Goal: Information Seeking & Learning: Learn about a topic

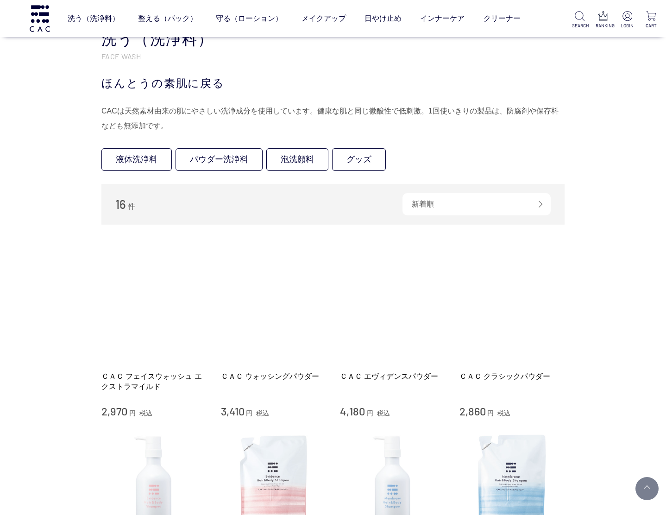
scroll to position [733, 0]
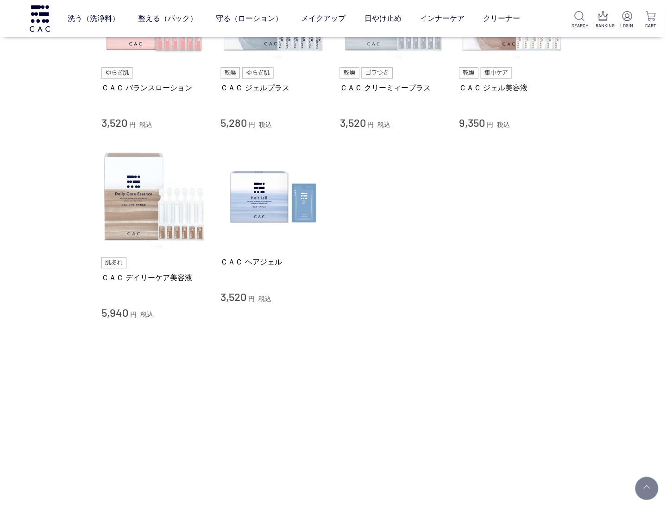
drag, startPoint x: 387, startPoint y: 332, endPoint x: 384, endPoint y: 340, distance: 8.3
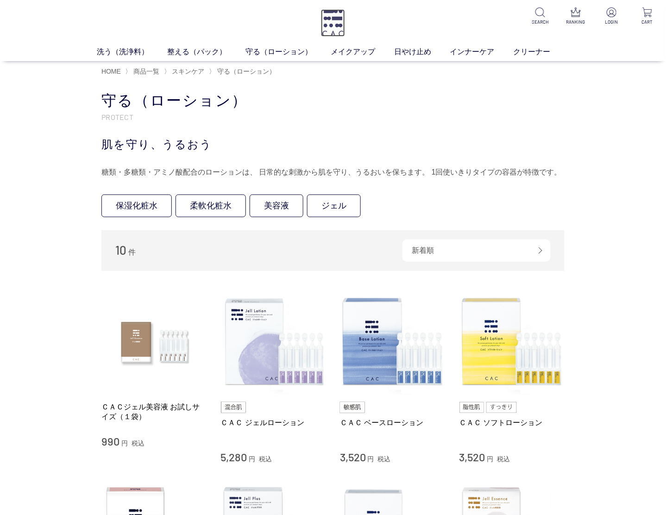
click at [334, 31] on img at bounding box center [333, 22] width 24 height 27
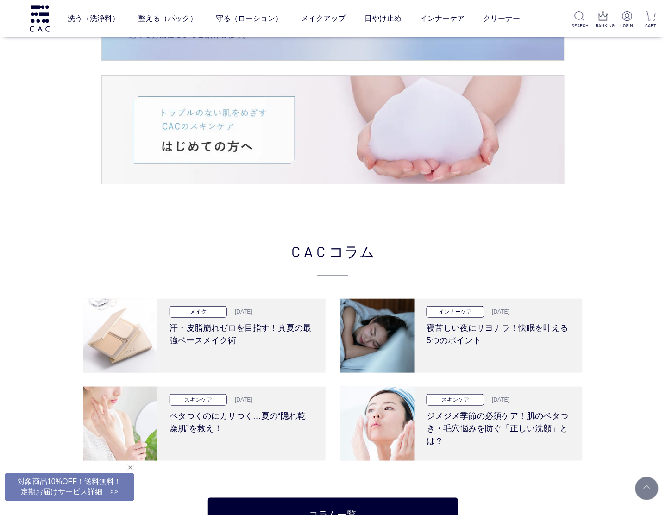
scroll to position [1737, 0]
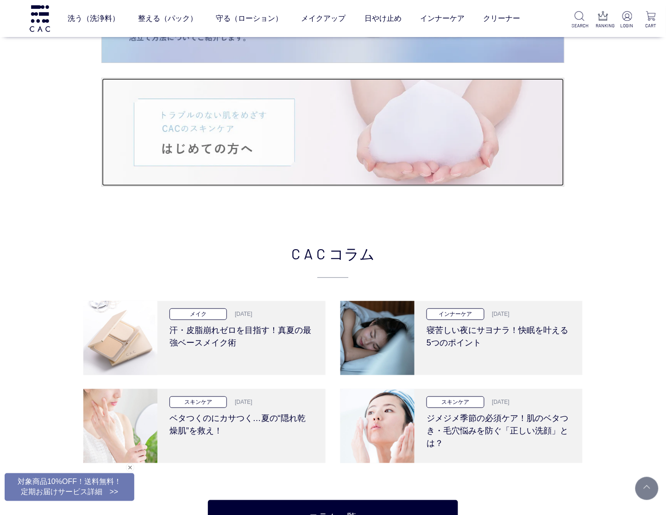
click at [225, 137] on img at bounding box center [333, 132] width 462 height 108
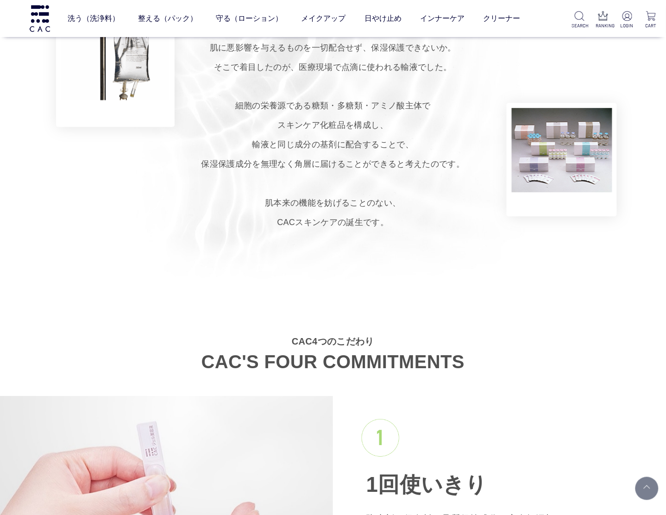
scroll to position [926, 0]
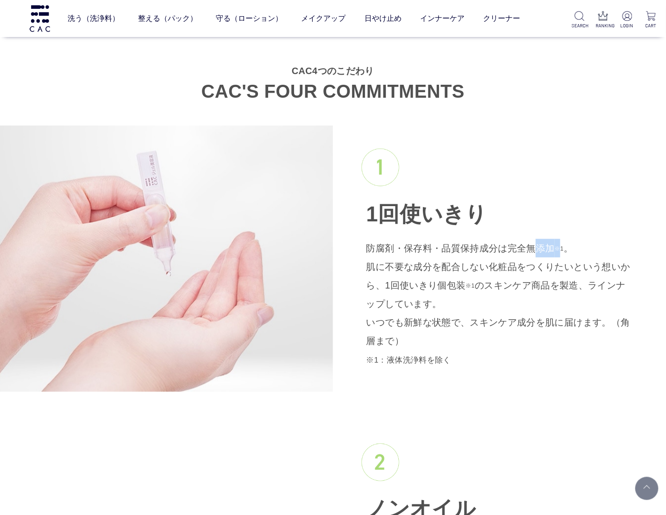
drag, startPoint x: 530, startPoint y: 232, endPoint x: 550, endPoint y: 252, distance: 27.8
click at [550, 252] on div "1回使いきり 防腐剤・保存料・品質保持成分は完全無添加 ※1 。 肌に不要な成分を配合しない化粧品をつくりたいという想いから、1回使いきり個包装 ※1 のスキ…" at bounding box center [499, 259] width 333 height 266
click at [550, 252] on p "防腐剤・保存料・品質保持成分は完全無添加 ※1 。 肌に不要な成分を配合しない化粧品をつくりたいという想いから、1回使いきり個包装 ※1 のスキンケア商品を製…" at bounding box center [499, 304] width 266 height 130
drag, startPoint x: 558, startPoint y: 252, endPoint x: 343, endPoint y: 249, distance: 215.4
click at [343, 249] on div "1回使いきり 防腐剤・保存料・品質保持成分は完全無添加 ※1 。 肌に不要な成分を配合しない化粧品をつくりたいという想いから、1回使いきり個包装 ※1 のスキ…" at bounding box center [499, 259] width 333 height 266
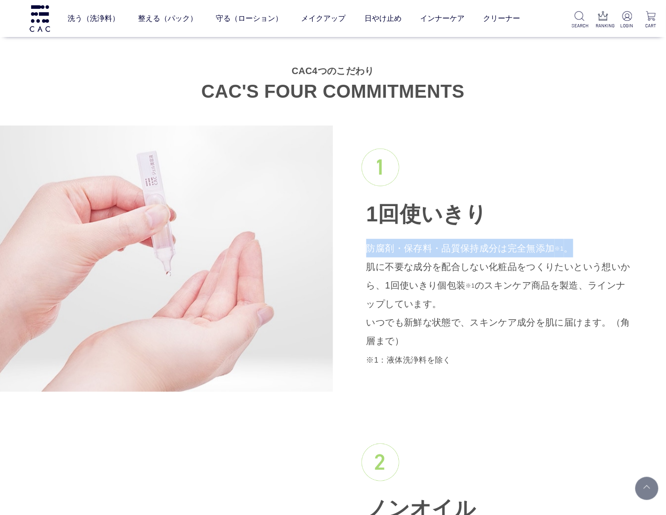
drag, startPoint x: 343, startPoint y: 249, endPoint x: 353, endPoint y: 250, distance: 10.7
click at [353, 250] on div "1回使いきり 防腐剤・保存料・品質保持成分は完全無添加 ※1 。 肌に不要な成分を配合しない化粧品をつくりたいという想いから、1回使いきり個包装 ※1 のスキ…" at bounding box center [499, 259] width 333 height 266
drag, startPoint x: 359, startPoint y: 248, endPoint x: 528, endPoint y: 336, distance: 190.0
click at [528, 336] on div "1回使いきり 防腐剤・保存料・品質保持成分は完全無添加 ※1 。 肌に不要な成分を配合しない化粧品をつくりたいという想いから、1回使いきり個包装 ※1 のスキ…" at bounding box center [499, 259] width 333 height 266
click at [528, 336] on p "防腐剤・保存料・品質保持成分は完全無添加 ※1 。 肌に不要な成分を配合しない化粧品をつくりたいという想いから、1回使いきり個包装 ※1 のスキンケア商品を製…" at bounding box center [499, 304] width 266 height 130
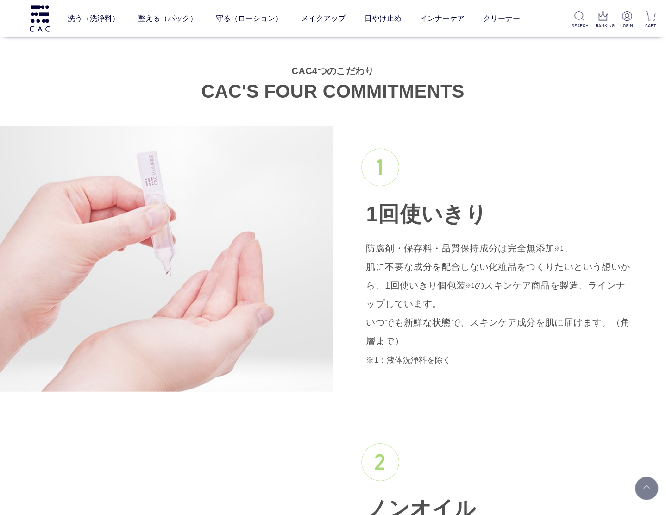
drag, startPoint x: 528, startPoint y: 337, endPoint x: 529, endPoint y: 218, distance: 119.1
click at [529, 218] on div "1回使いきり 防腐剤・保存料・品質保持成分は完全無添加 ※1 。 肌に不要な成分を配合しない化粧品をつくりたいという想いから、1回使いきり個包装 ※1 のスキ…" at bounding box center [499, 259] width 333 height 266
click at [529, 218] on h3 "1回使いきり" at bounding box center [499, 187] width 266 height 76
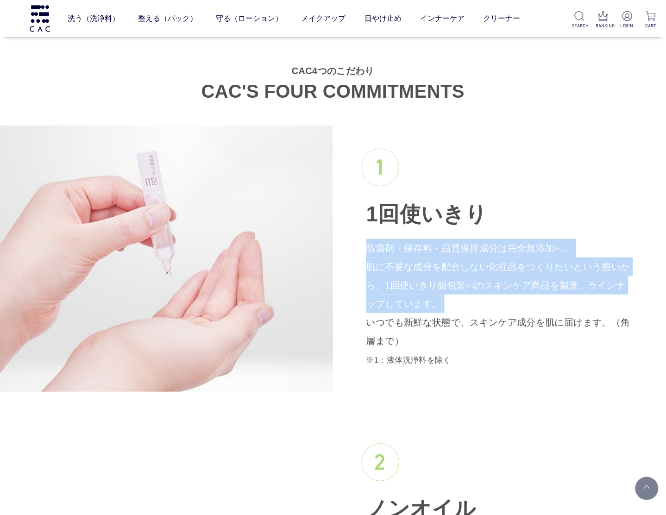
drag, startPoint x: 529, startPoint y: 218, endPoint x: 552, endPoint y: 298, distance: 82.8
click at [552, 298] on div "1回使いきり 防腐剤・保存料・品質保持成分は完全無添加 ※1 。 肌に不要な成分を配合しない化粧品をつくりたいという想いから、1回使いきり個包装 ※1 のスキ…" at bounding box center [499, 259] width 333 height 266
drag, startPoint x: 552, startPoint y: 298, endPoint x: 543, endPoint y: 202, distance: 96.3
click at [543, 202] on div "1回使いきり 防腐剤・保存料・品質保持成分は完全無添加 ※1 。 肌に不要な成分を配合しない化粧品をつくりたいという想いから、1回使いきり個包装 ※1 のスキ…" at bounding box center [499, 259] width 333 height 266
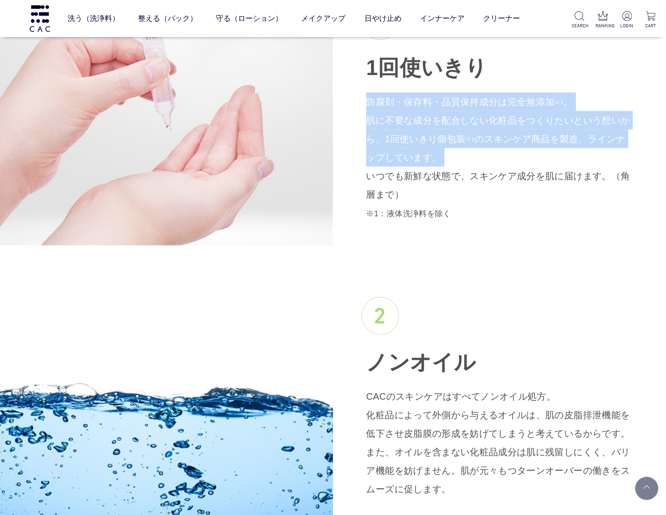
scroll to position [1196, 0]
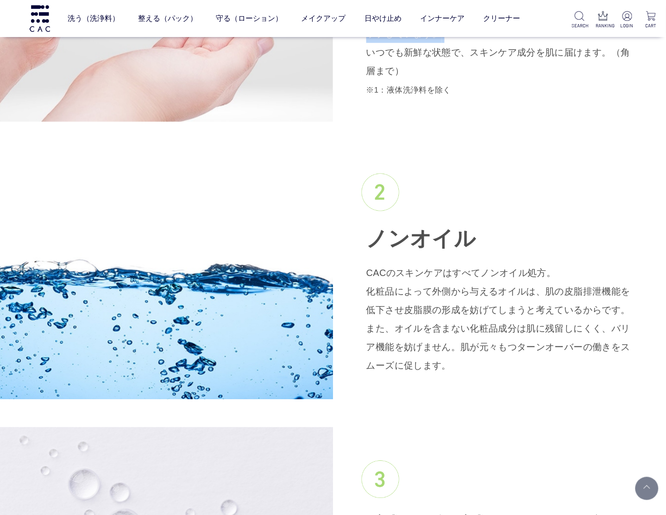
drag, startPoint x: 496, startPoint y: 255, endPoint x: 536, endPoint y: 371, distance: 123.1
click at [536, 371] on div "ノンオイル CACのスキンケアはすべてノンオイル処方。 化粧品によって外側から与えるオイルは、肌の皮脂排泄機能を低下させ皮脂膜の形成を妨げてしまうと考えている…" at bounding box center [499, 275] width 333 height 248
drag, startPoint x: 536, startPoint y: 371, endPoint x: 519, endPoint y: 372, distance: 17.6
click at [519, 372] on p "CACのスキンケアはすべてノンオイル処方。 化粧品によって外側から与えるオイルは、肌の皮脂排泄機能を低下させ皮脂膜の形成を妨げてしまうと考えているからです。 …" at bounding box center [499, 319] width 266 height 111
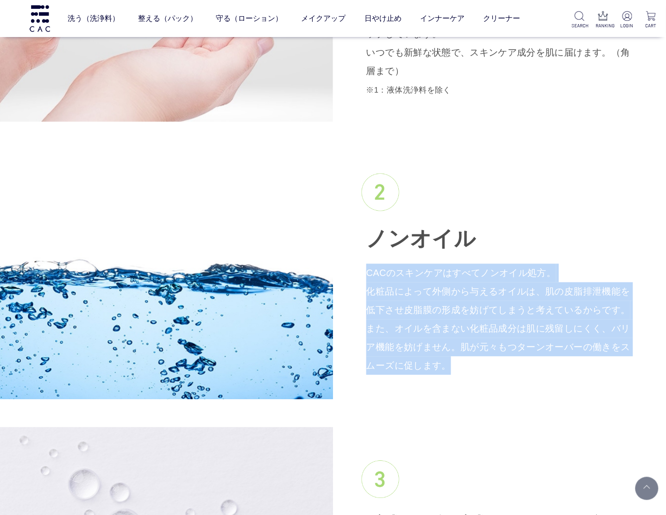
drag, startPoint x: 518, startPoint y: 373, endPoint x: 512, endPoint y: 211, distance: 161.8
click at [512, 211] on div "ノンオイル CACのスキンケアはすべてノンオイル処方。 化粧品によって外側から与えるオイルは、肌の皮脂排泄機能を低下させ皮脂膜の形成を妨げてしまうと考えている…" at bounding box center [499, 275] width 333 height 248
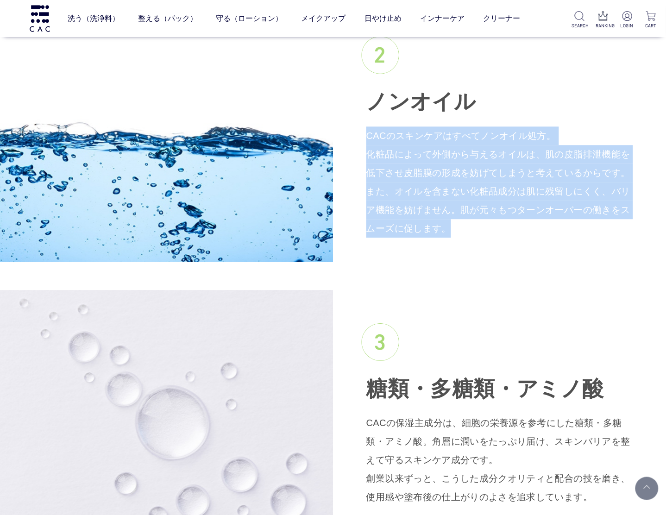
scroll to position [1467, 0]
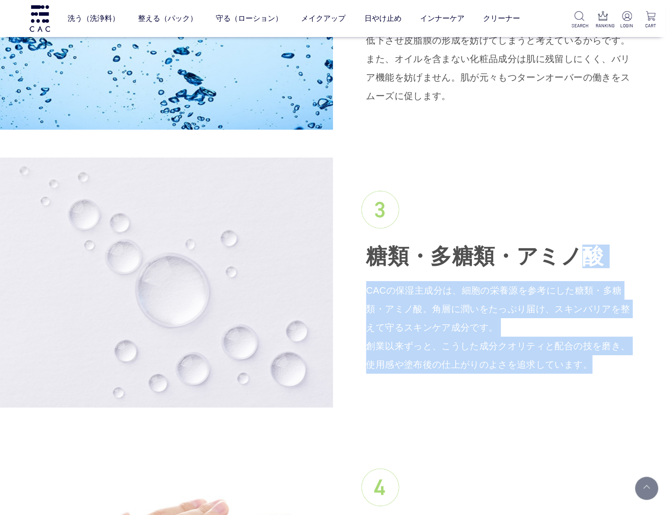
drag, startPoint x: 545, startPoint y: 384, endPoint x: 542, endPoint y: 264, distance: 119.1
click at [542, 264] on div "糖類・多糖類・ アミノ酸 CACの保湿主成分は、細胞の栄養源を参考にした糖類・多糖類・アミノ酸。角層に潤いをたっぷり届け、スキンバリアを整えて守るスキンケア成…" at bounding box center [499, 282] width 333 height 229
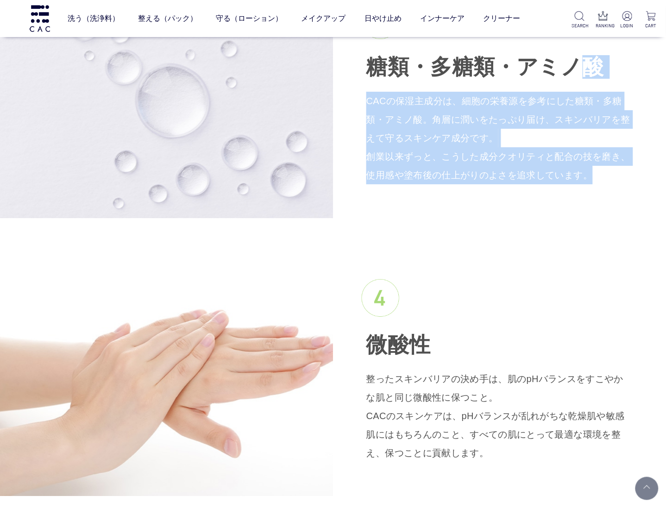
scroll to position [1737, 0]
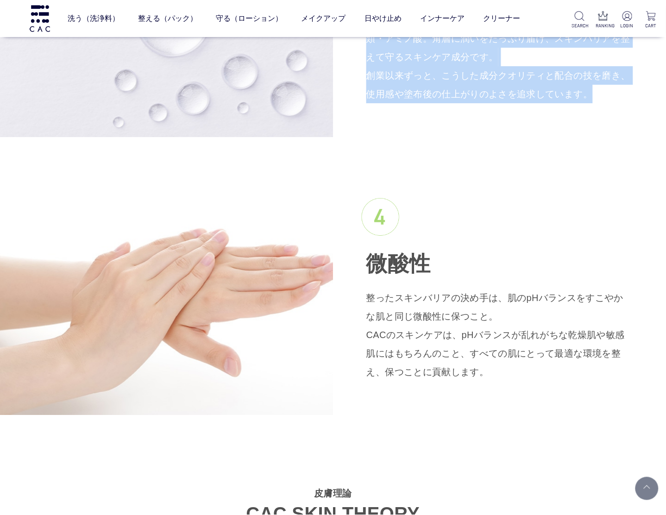
drag, startPoint x: 535, startPoint y: 266, endPoint x: 573, endPoint y: 379, distance: 118.5
click at [578, 386] on div "微酸性 整ったスキンバリアの決め手は、肌のpHバランスをすこやかな肌と同じ微酸性に保つこと。 CACのスキンケアは、pHバランスが乱れがちな乾燥肌や敏感肌には…" at bounding box center [499, 289] width 333 height 229
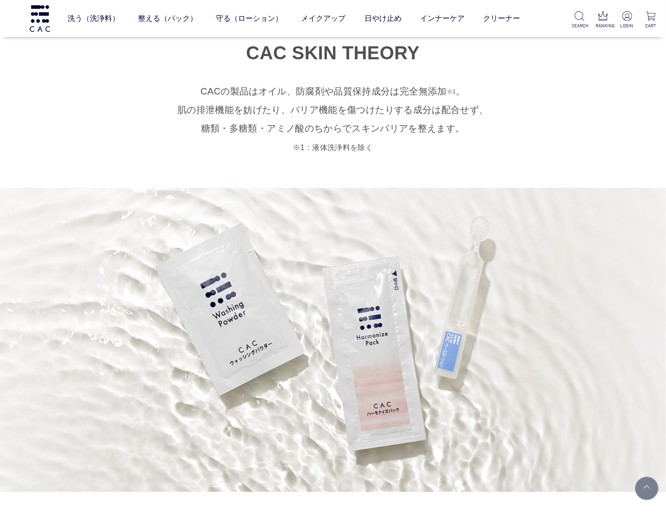
scroll to position [2084, 0]
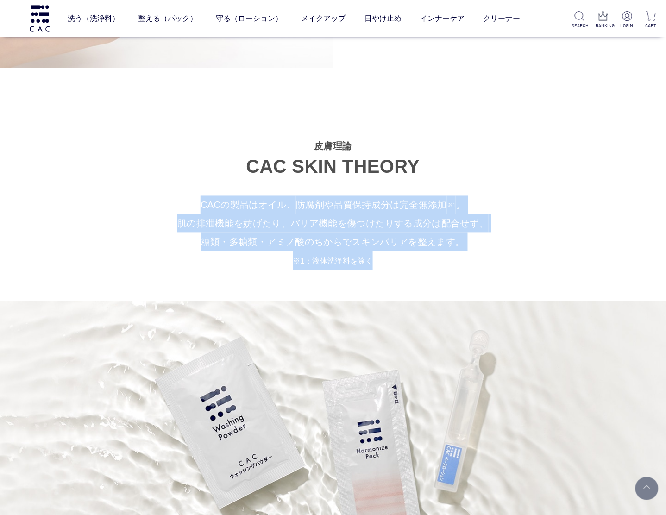
drag, startPoint x: 383, startPoint y: 262, endPoint x: 178, endPoint y: 197, distance: 214.6
click at [178, 197] on p "CACの製品はオイル、 防腐剤や品質保持成分は完全無添加 ※1 。 肌の排泄機能を妨げたり、 バリア機能を傷つけたりする成分は配合せず、 糖類・多糖類・アミノ…" at bounding box center [333, 233] width 666 height 74
drag, startPoint x: 178, startPoint y: 197, endPoint x: 428, endPoint y: 262, distance: 257.4
click at [428, 262] on p "CACの製品はオイル、 防腐剤や品質保持成分は完全無添加 ※1 。 肌の排泄機能を妨げたり、 バリア機能を傷つけたりする成分は配合せず、 糖類・多糖類・アミノ…" at bounding box center [333, 233] width 666 height 74
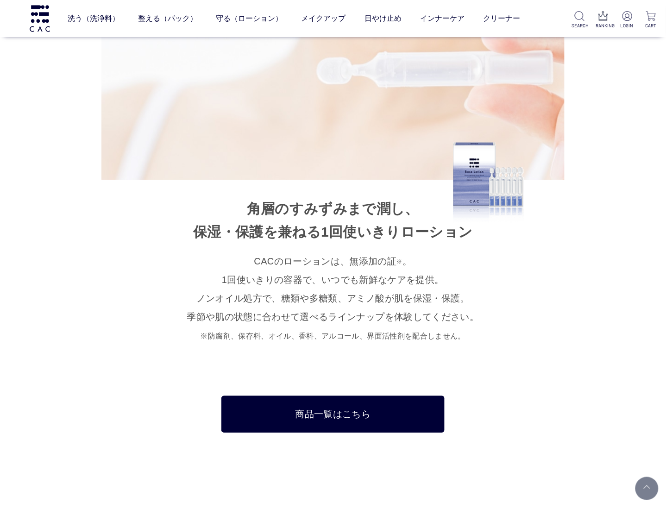
scroll to position [5674, 0]
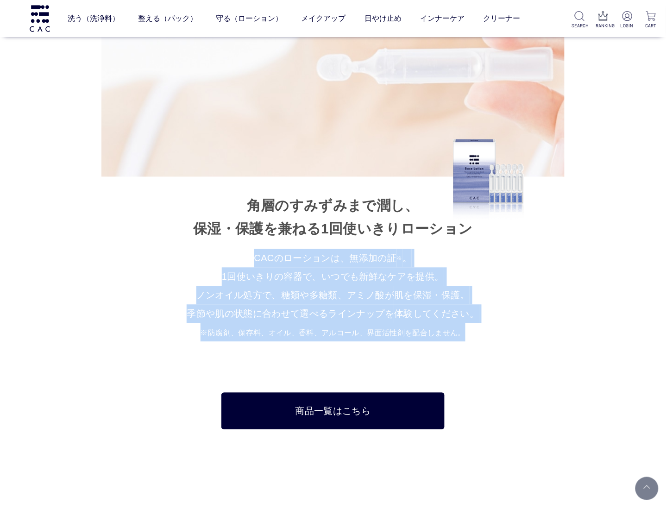
drag, startPoint x: 263, startPoint y: 258, endPoint x: 485, endPoint y: 343, distance: 237.3
drag, startPoint x: 485, startPoint y: 343, endPoint x: 466, endPoint y: 344, distance: 18.1
drag, startPoint x: 468, startPoint y: 341, endPoint x: 246, endPoint y: 253, distance: 238.3
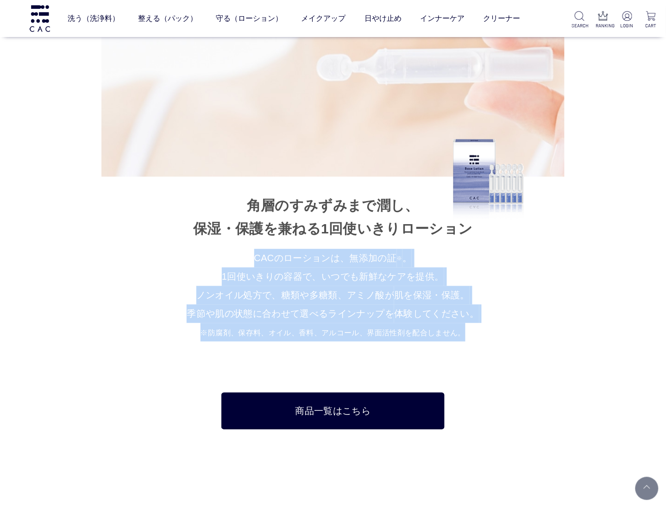
click at [246, 253] on p "CACのローションは、無添加の証 ※ 。 1回使いきりの容器で、いつでも新鮮なケアを提供。 ノンオイル処方で、糖類や多糖類、アミノ酸が 肌を保湿・保護。 季節…" at bounding box center [332, 295] width 463 height 93
click at [448, 334] on small "※防腐剤、保存料、オイル、香料、アルコール、界面活性剤を配合しません。" at bounding box center [333, 333] width 265 height 8
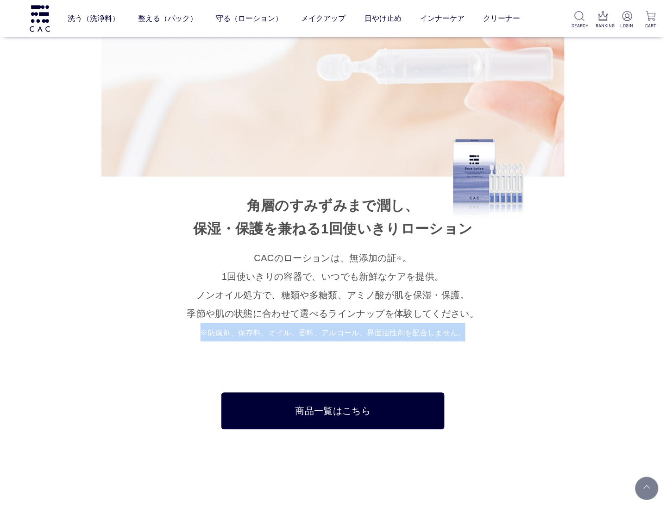
drag, startPoint x: 478, startPoint y: 327, endPoint x: 186, endPoint y: 332, distance: 292.8
click at [184, 332] on p "CACのローションは、無添加の証 ※ 。 1回使いきりの容器で、いつでも新鮮なケアを提供。 ノンオイル処方で、糖類や多糖類、アミノ酸が 肌を保湿・保護。 季節…" at bounding box center [332, 295] width 463 height 93
drag, startPoint x: 186, startPoint y: 332, endPoint x: 210, endPoint y: 333, distance: 24.1
click at [210, 333] on p "CACのローションは、無添加の証 ※ 。 1回使いきりの容器で、いつでも新鮮なケアを提供。 ノンオイル処方で、糖類や多糖類、アミノ酸が 肌を保湿・保護。 季節…" at bounding box center [332, 295] width 463 height 93
drag, startPoint x: 208, startPoint y: 333, endPoint x: 535, endPoint y: 332, distance: 327.0
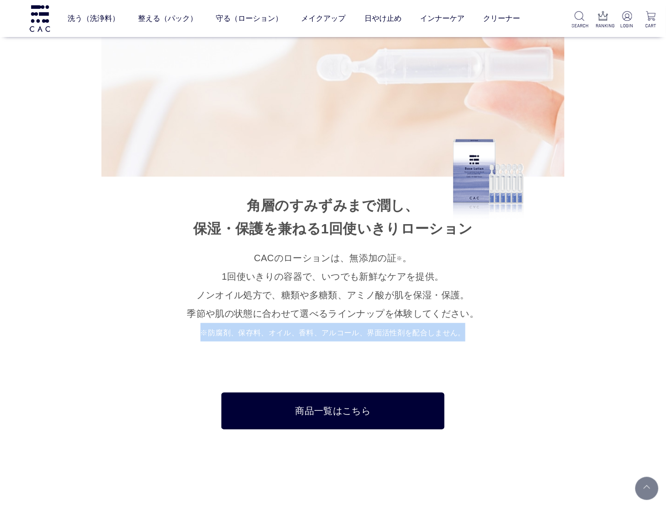
click at [535, 332] on p "CACのローションは、無添加の証 ※ 。 1回使いきりの容器で、いつでも新鮮なケアを提供。 ノンオイル処方で、糖類や多糖類、アミノ酸が 肌を保湿・保護。 季節…" at bounding box center [332, 295] width 463 height 93
drag, startPoint x: 535, startPoint y: 332, endPoint x: 491, endPoint y: 333, distance: 43.5
click at [492, 333] on p "CACのローションは、無添加の証 ※ 。 1回使いきりの容器で、いつでも新鮮なケアを提供。 ノンオイル処方で、糖類や多糖類、アミノ酸が 肌を保湿・保護。 季節…" at bounding box center [332, 295] width 463 height 93
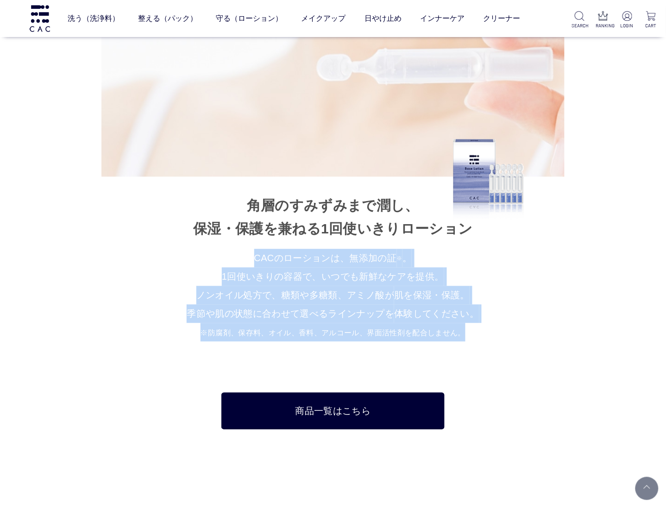
drag, startPoint x: 476, startPoint y: 334, endPoint x: 174, endPoint y: 242, distance: 316.3
click at [174, 242] on li "角層のすみずみまで潤し、 保湿・保護を兼ねる 1回使いきりローション CACのローションは、無添加の証 ※ 。 1回使いきりの容器で、いつでも新鮮なケアを提供…" at bounding box center [332, 136] width 463 height 411
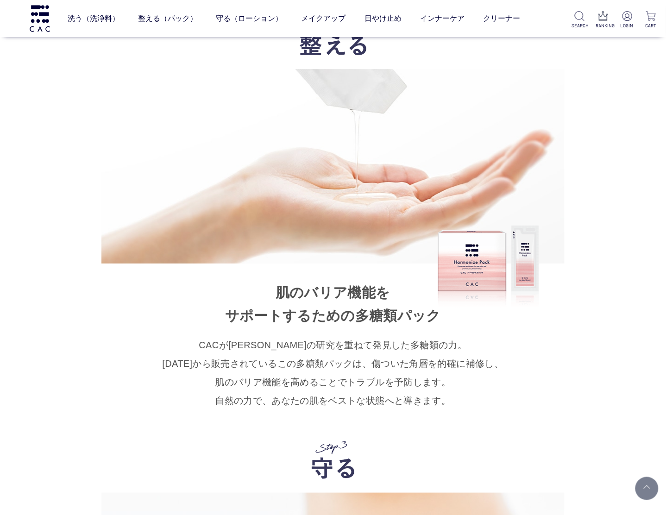
scroll to position [5095, 0]
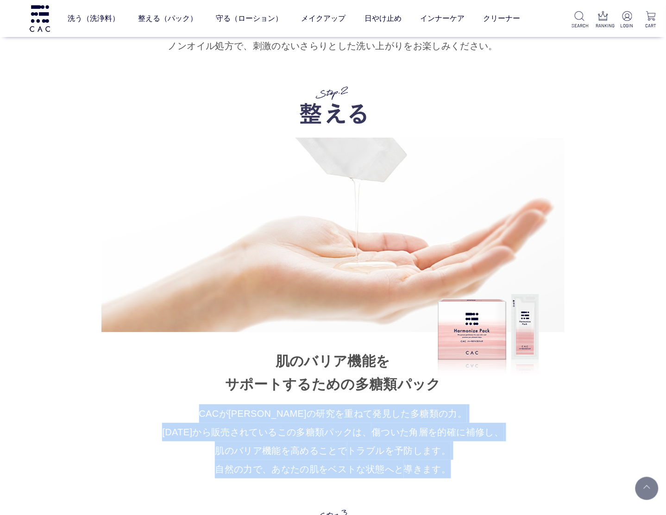
drag, startPoint x: 450, startPoint y: 476, endPoint x: 214, endPoint y: 406, distance: 246.2
click at [214, 406] on p "CACが長年の研究を重ねて発見した多糖類の力。 1986年から販売されているこの多糖類パックは、 傷ついた角層を的確に補修し、 肌のバリア機能を高めることで …" at bounding box center [332, 441] width 463 height 74
drag, startPoint x: 220, startPoint y: 409, endPoint x: 452, endPoint y: 477, distance: 241.5
click at [452, 477] on p "CACが長年の研究を重ねて発見した多糖類の力。 1986年から販売されているこの多糖類パックは、 傷ついた角層を的確に補修し、 肌のバリア機能を高めることで …" at bounding box center [332, 441] width 463 height 74
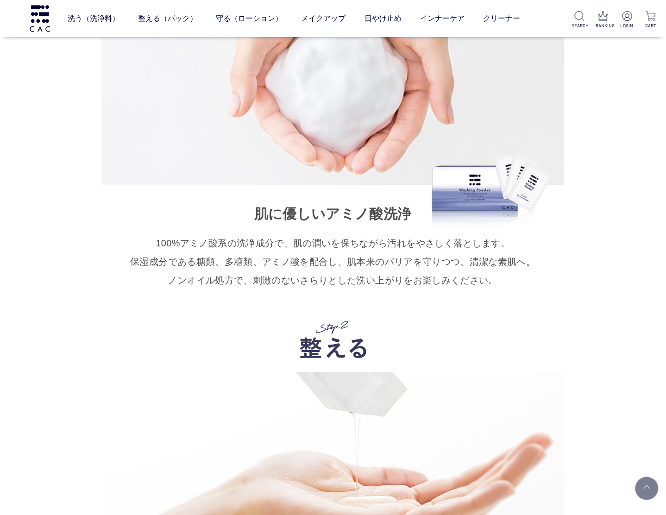
scroll to position [4748, 0]
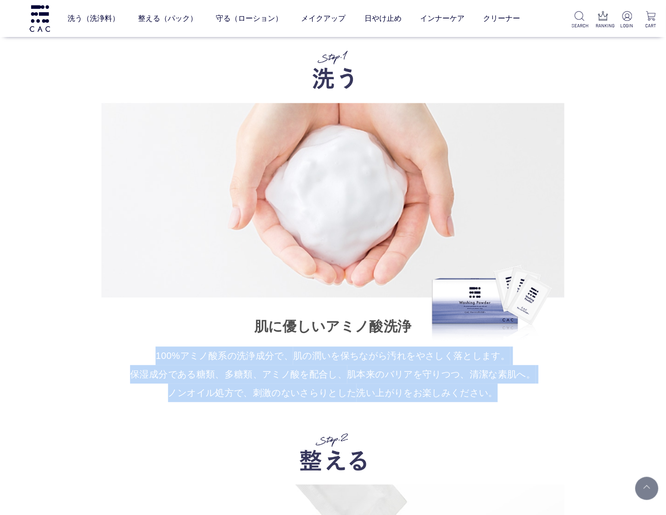
drag, startPoint x: 488, startPoint y: 392, endPoint x: 132, endPoint y: 346, distance: 358.3
click at [132, 346] on li "肌に優しいアミノ酸洗浄 100%アミノ酸系の洗浄成分で、 肌の潤いを保ちながら汚れをやさしく落とします。 保湿成分である糖類、多糖類、アミノ酸を配合し、 肌本…" at bounding box center [332, 227] width 463 height 352
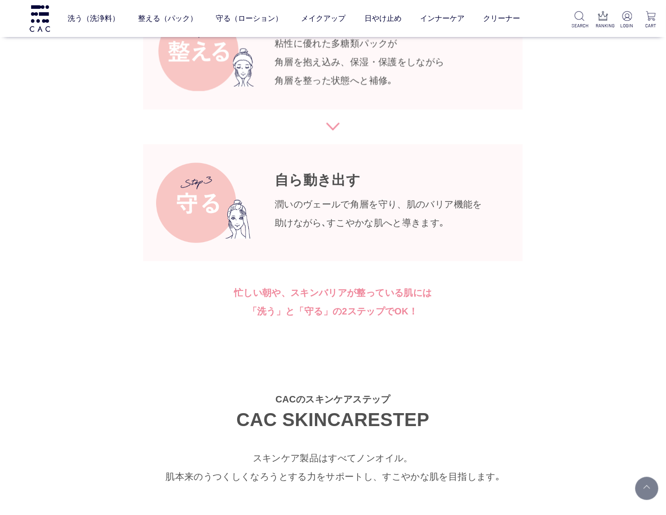
scroll to position [3937, 0]
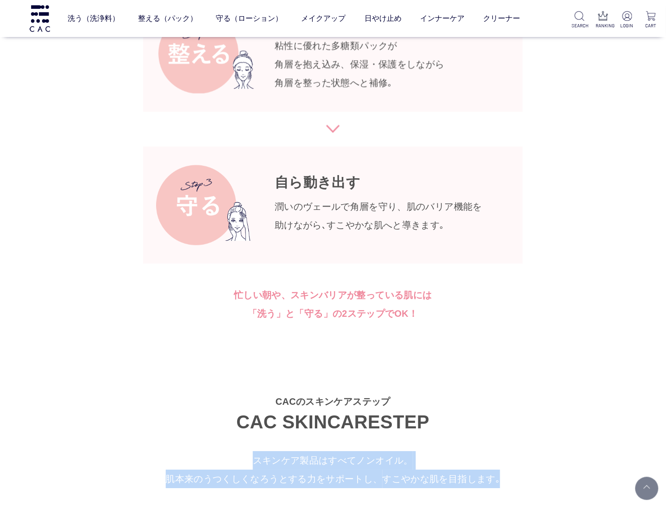
drag, startPoint x: 457, startPoint y: 492, endPoint x: 236, endPoint y: 450, distance: 224.8
